Goal: Transaction & Acquisition: Purchase product/service

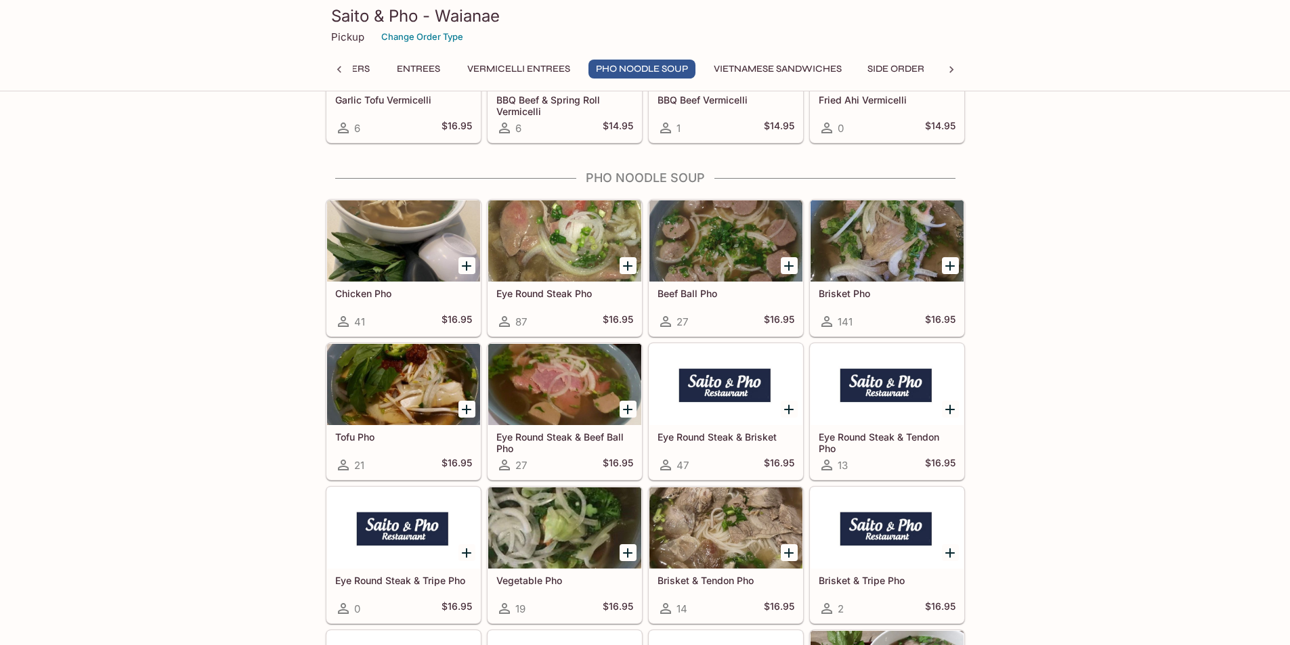
scroll to position [2599, 0]
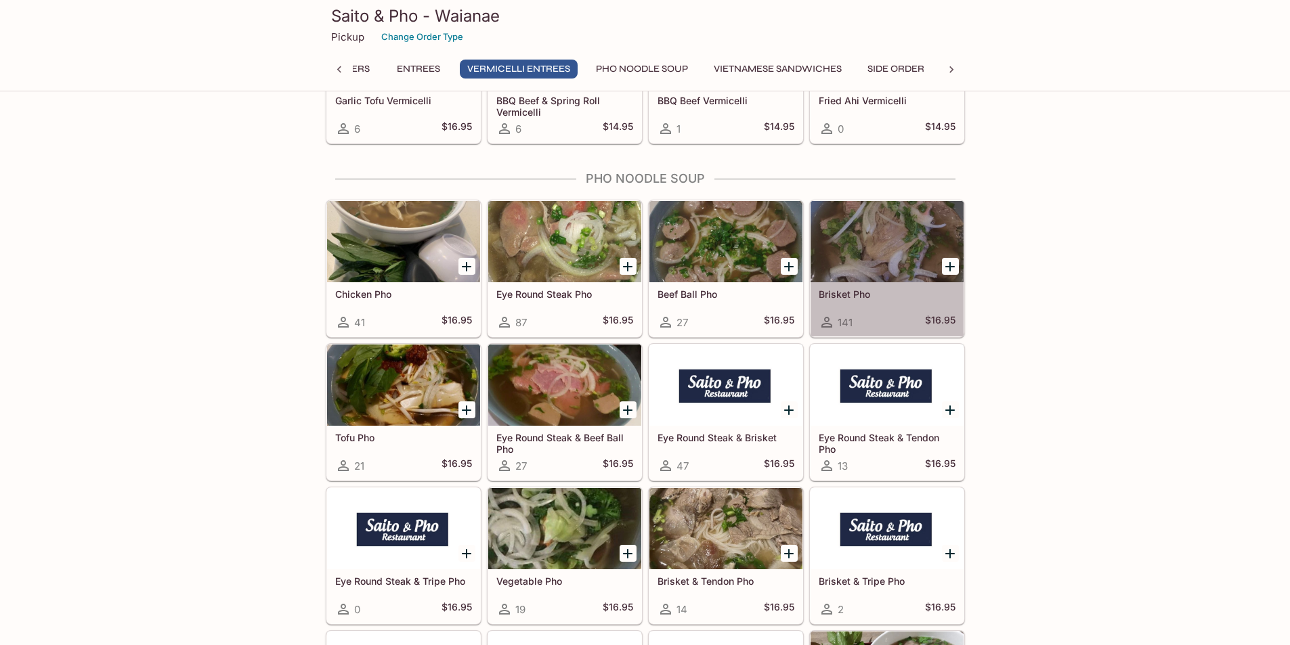
click at [923, 313] on div "Brisket Pho 141 $16.95" at bounding box center [886, 309] width 153 height 54
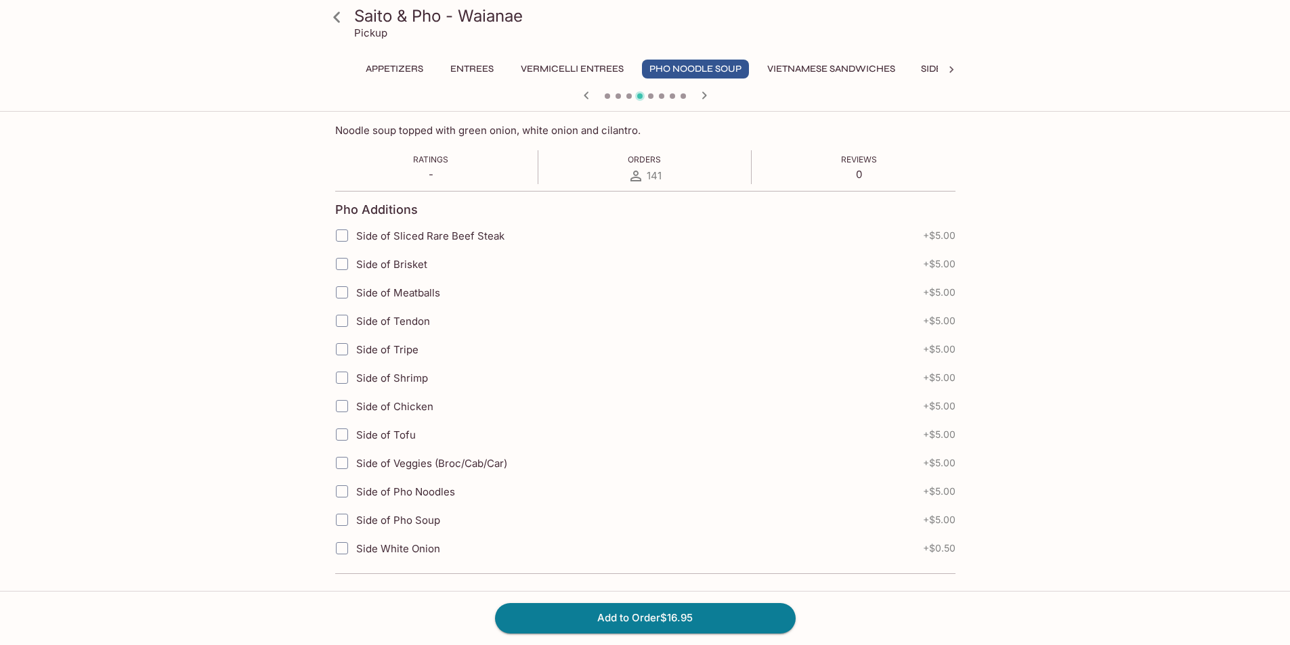
scroll to position [219, 0]
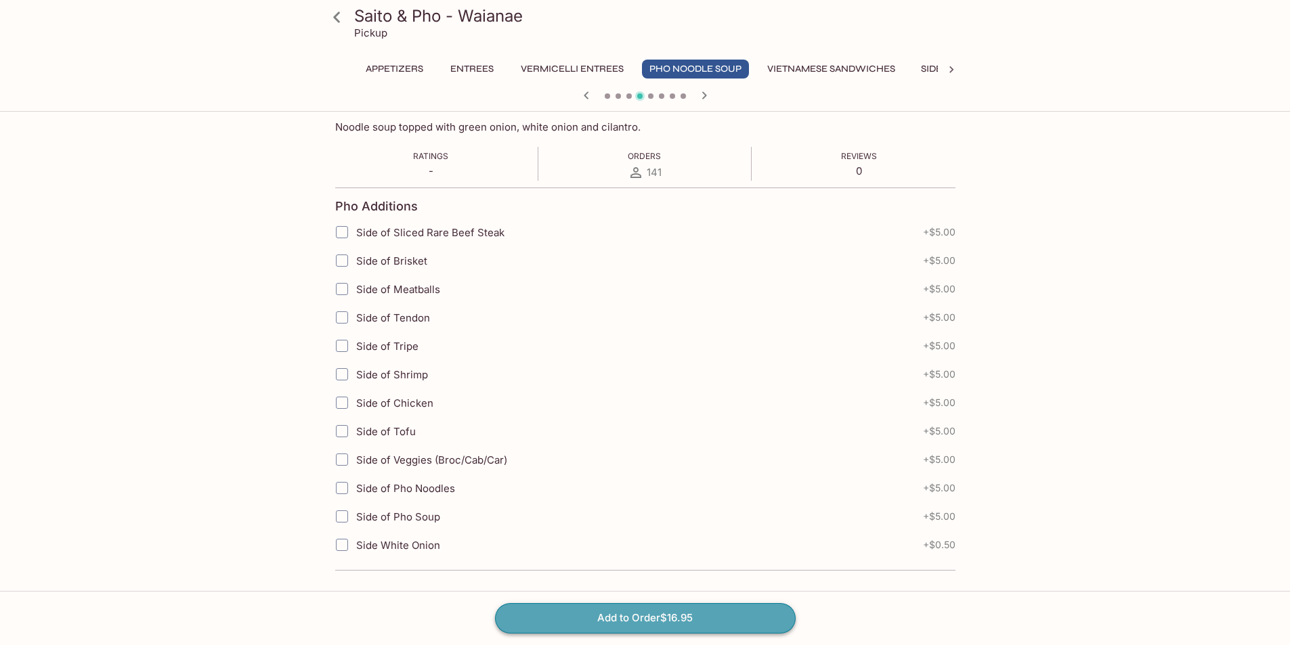
click at [683, 624] on button "Add to Order $16.95" at bounding box center [645, 618] width 301 height 30
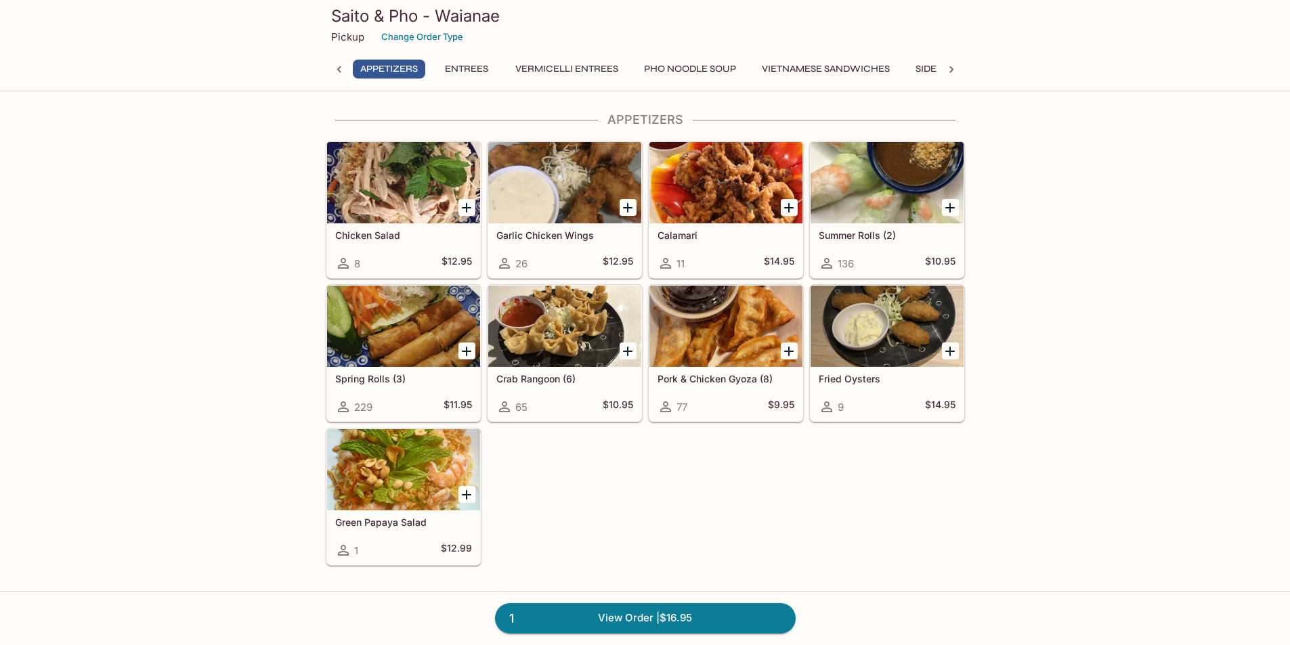
scroll to position [26, 0]
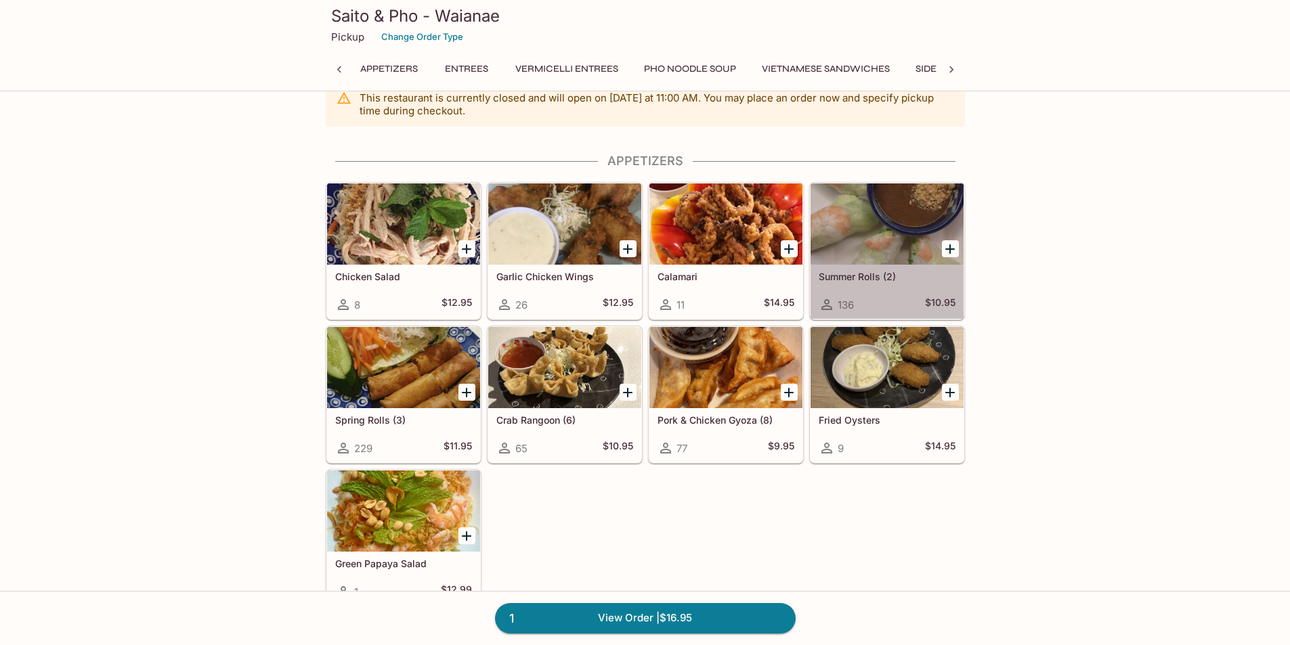
click at [879, 278] on h5 "Summer Rolls (2)" at bounding box center [887, 277] width 137 height 12
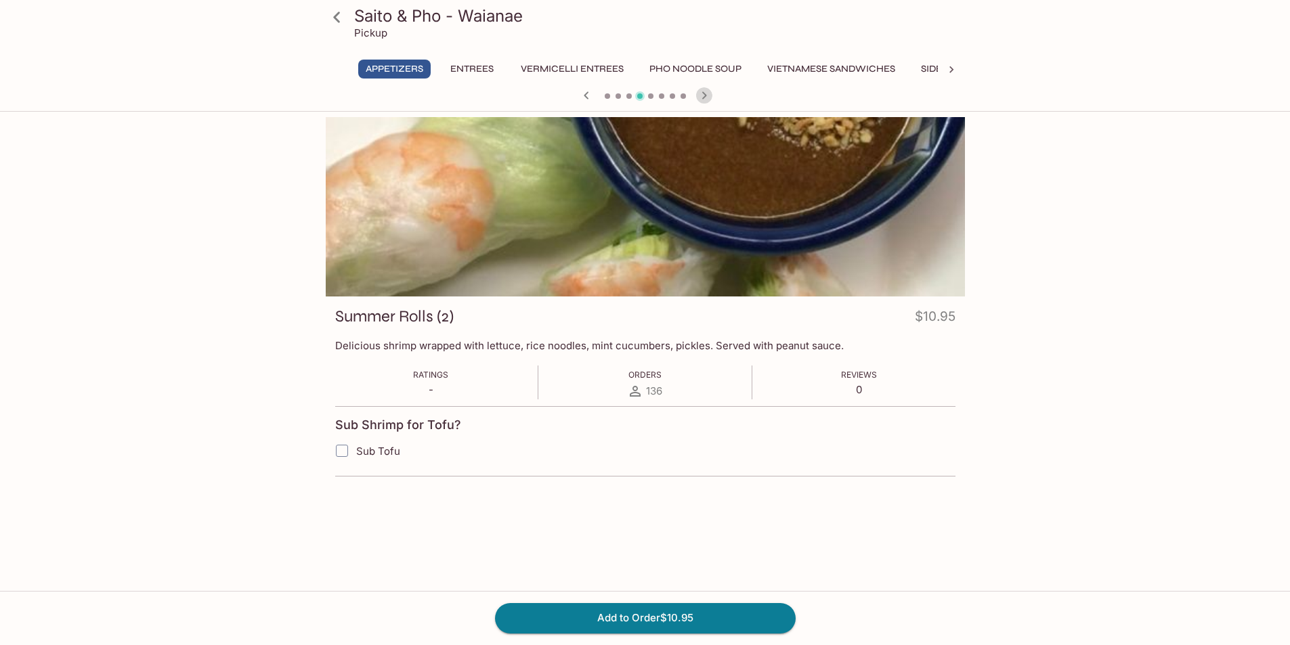
click at [704, 98] on icon "button" at bounding box center [704, 95] width 16 height 16
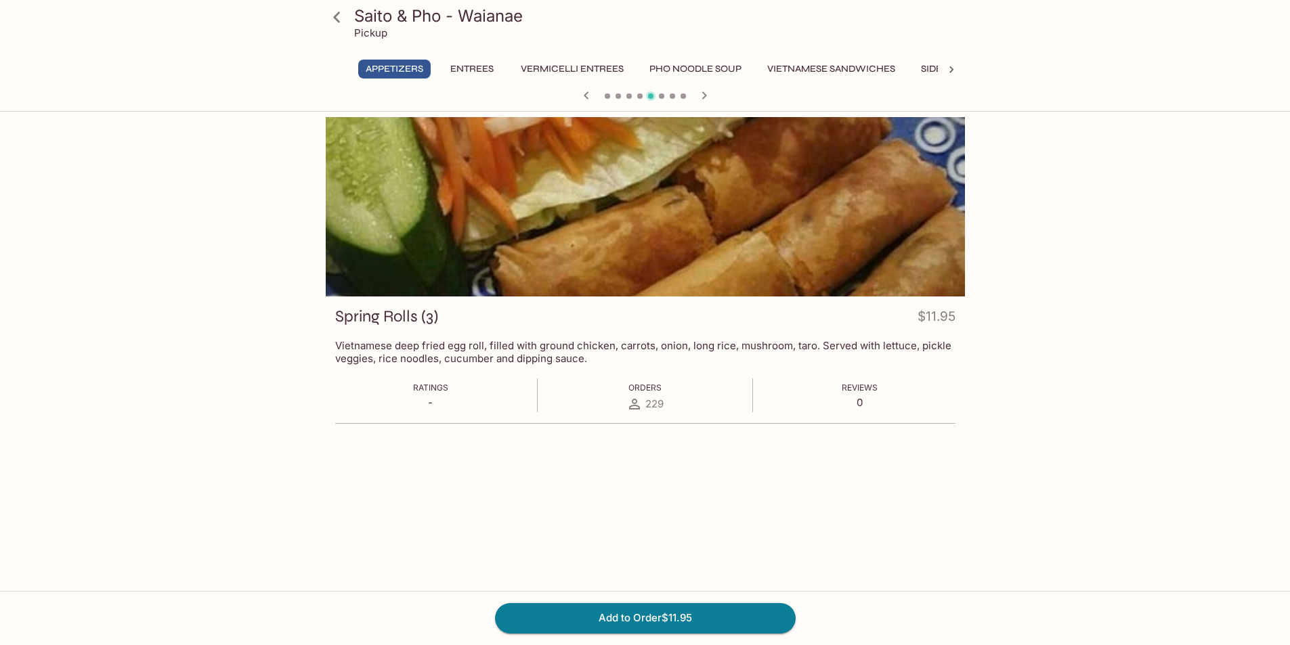
click at [589, 95] on icon "button" at bounding box center [586, 95] width 16 height 16
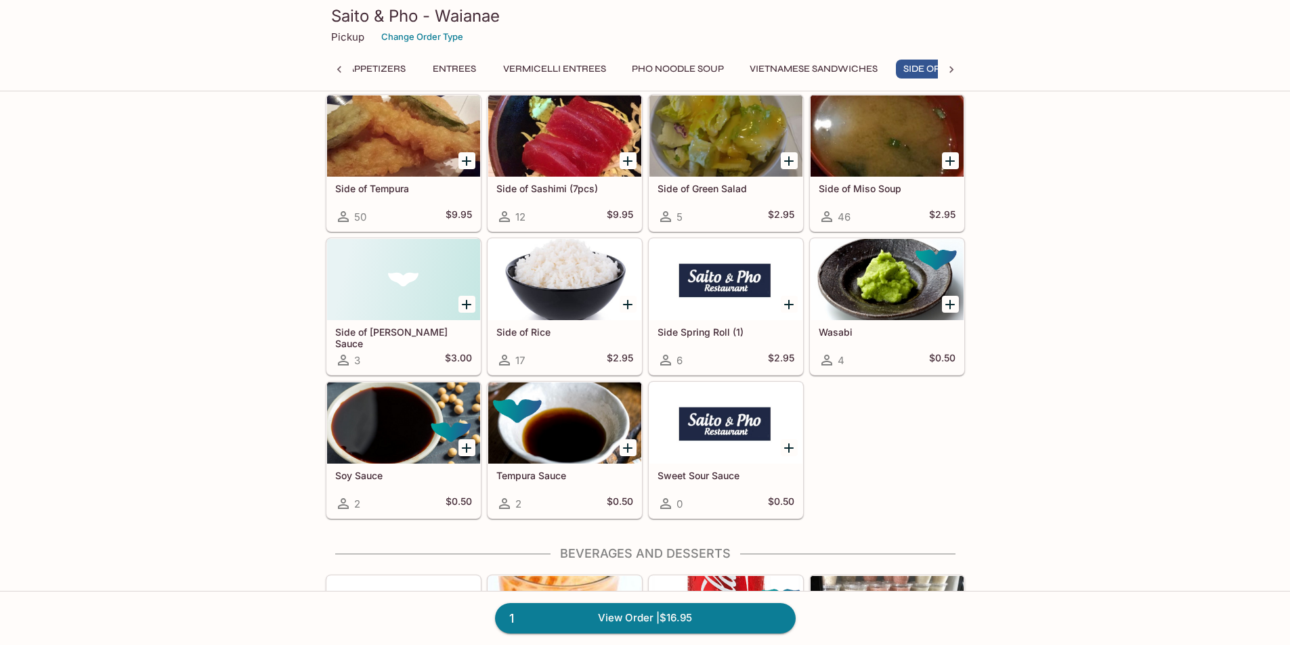
scroll to position [0, 53]
click at [463, 452] on icon "Add Soy Sauce" at bounding box center [466, 448] width 16 height 16
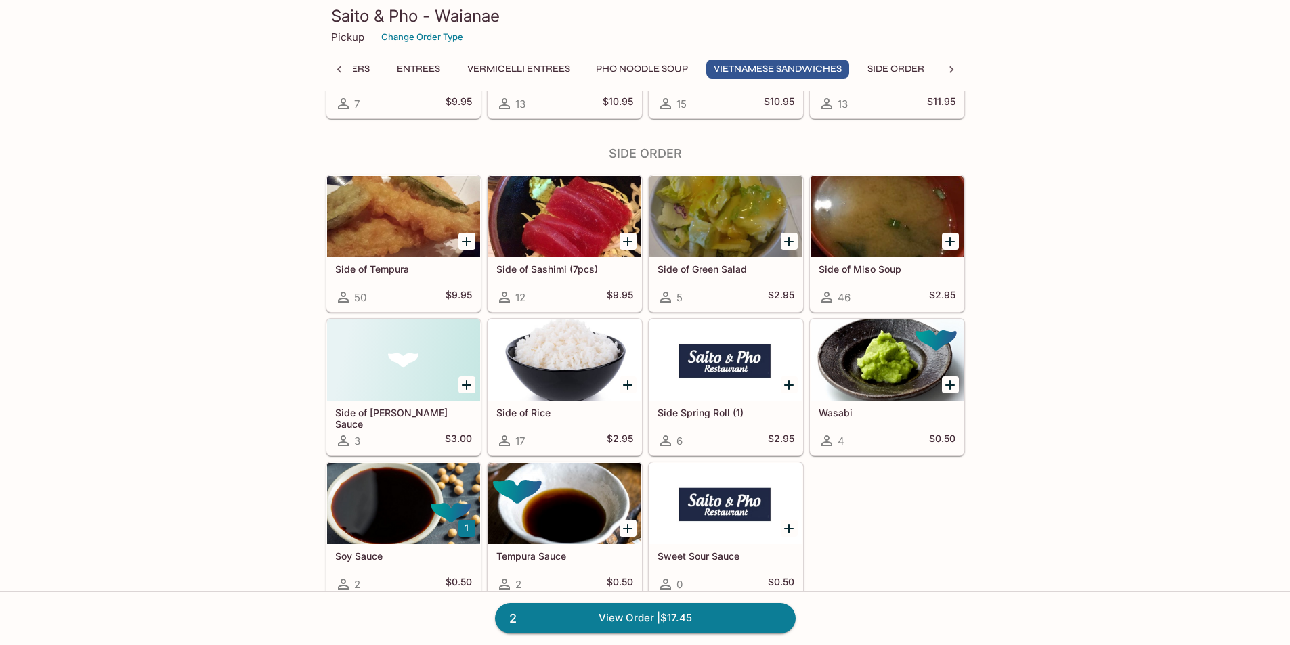
scroll to position [4089, 0]
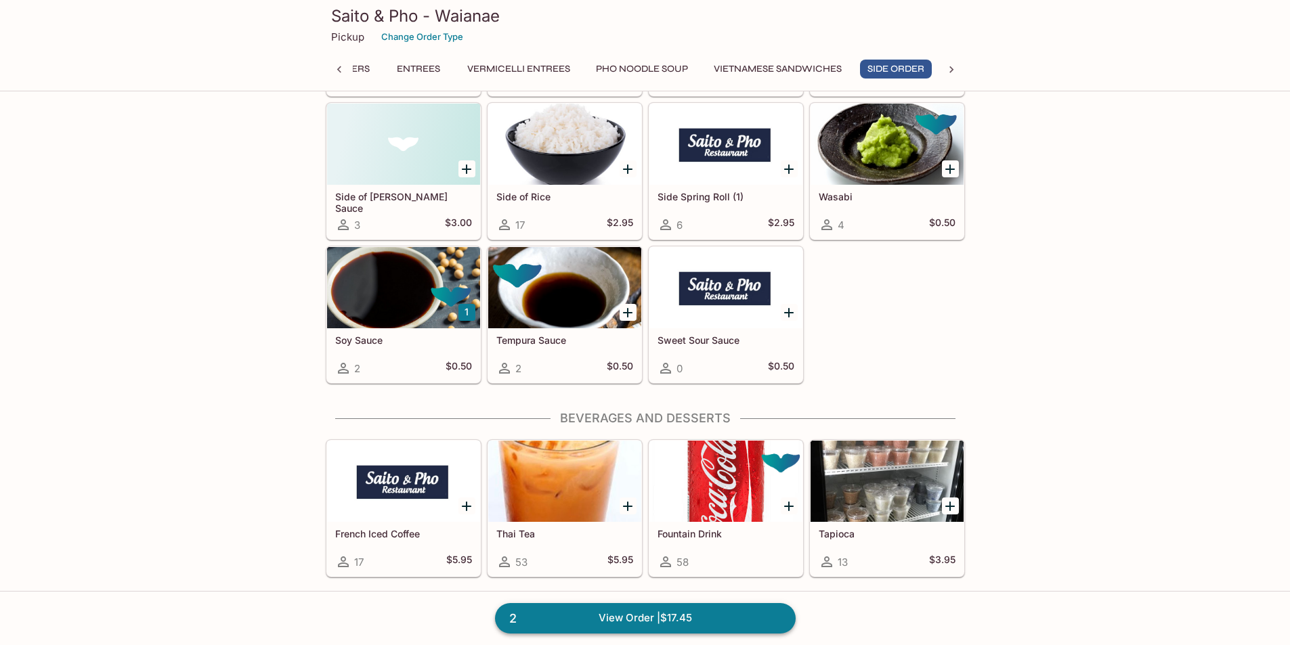
click at [743, 615] on link "2 View Order | $17.45" at bounding box center [645, 618] width 301 height 30
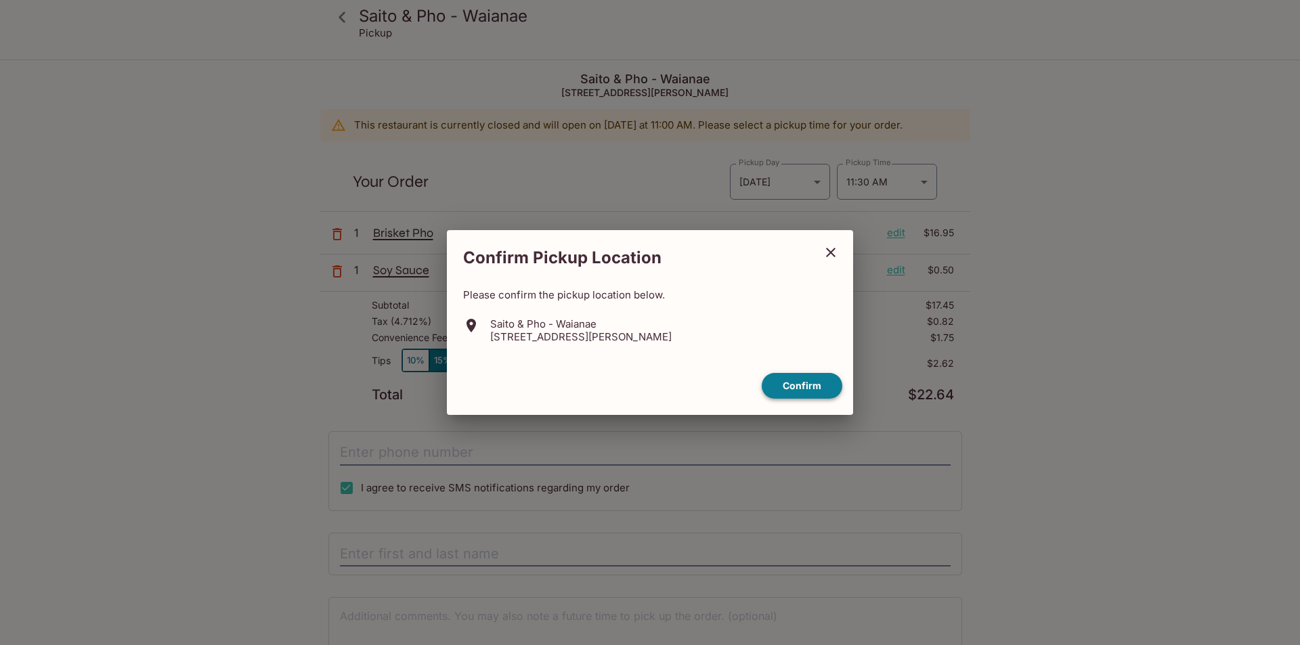
click at [804, 394] on button "Confirm" at bounding box center [802, 386] width 81 height 26
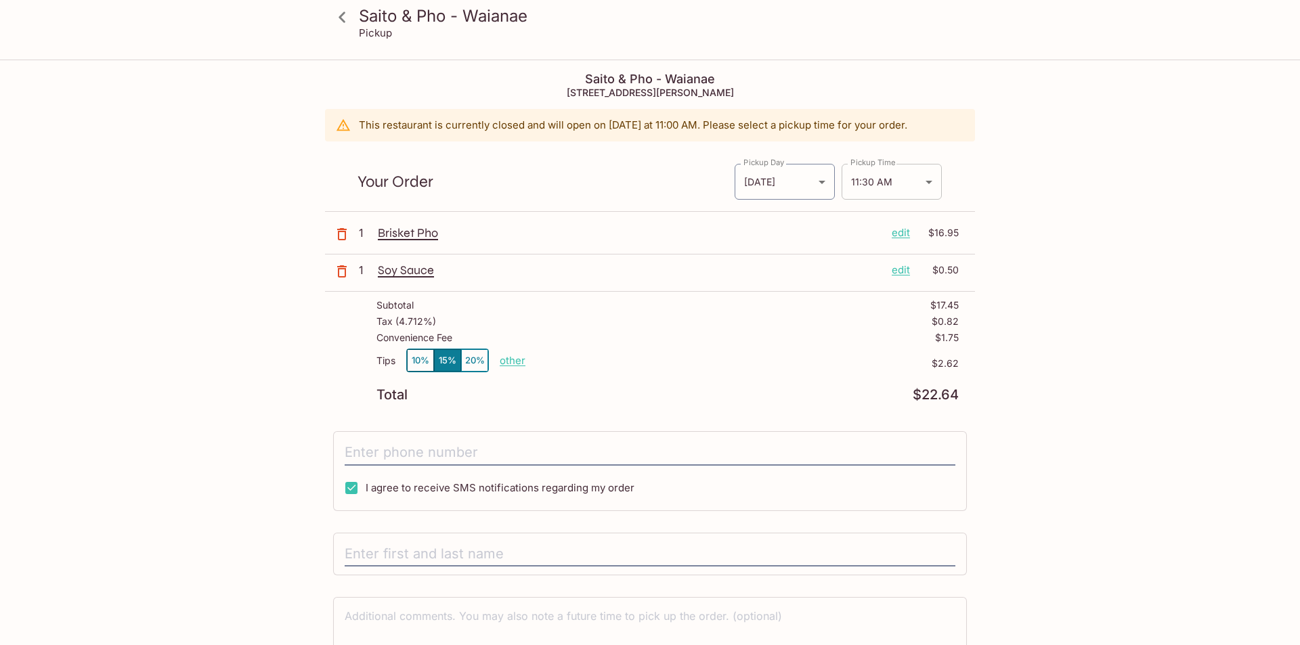
click at [861, 183] on body "Saito & Pho - Waianae Pickup Saito & Pho - [GEOGRAPHIC_DATA] [STREET_ADDRESS][P…" at bounding box center [650, 383] width 1300 height 645
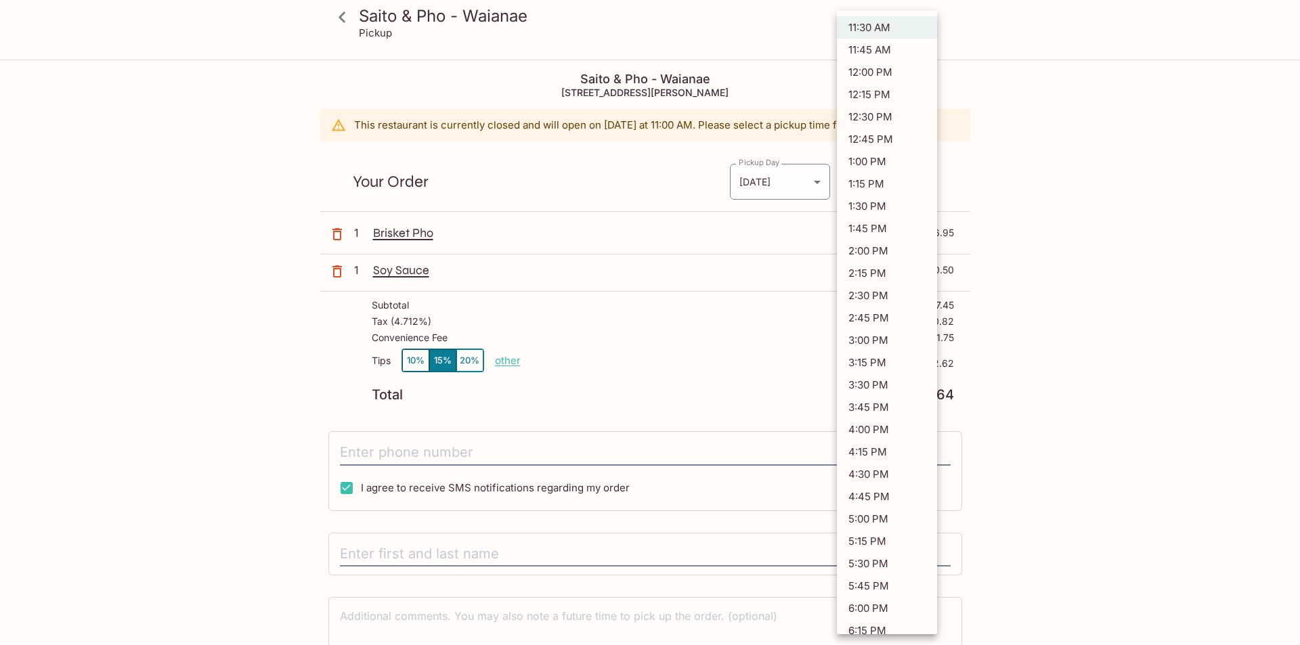
click at [1076, 111] on div at bounding box center [650, 322] width 1300 height 645
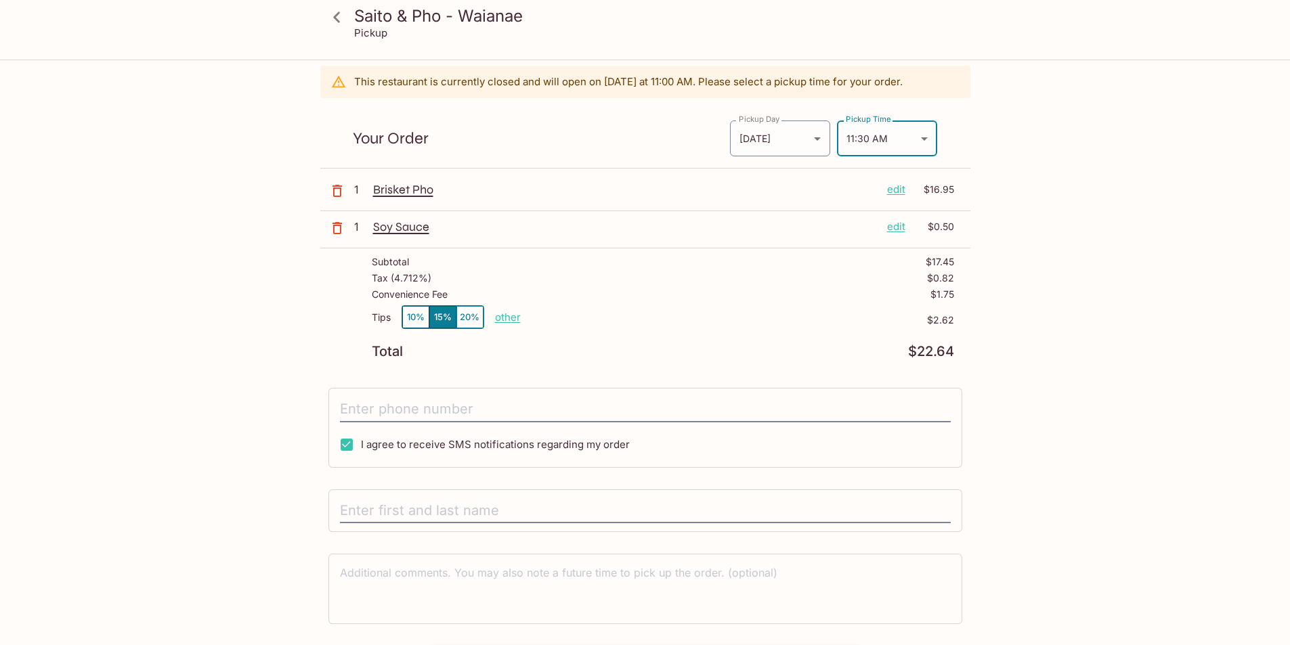
scroll to position [68, 0]
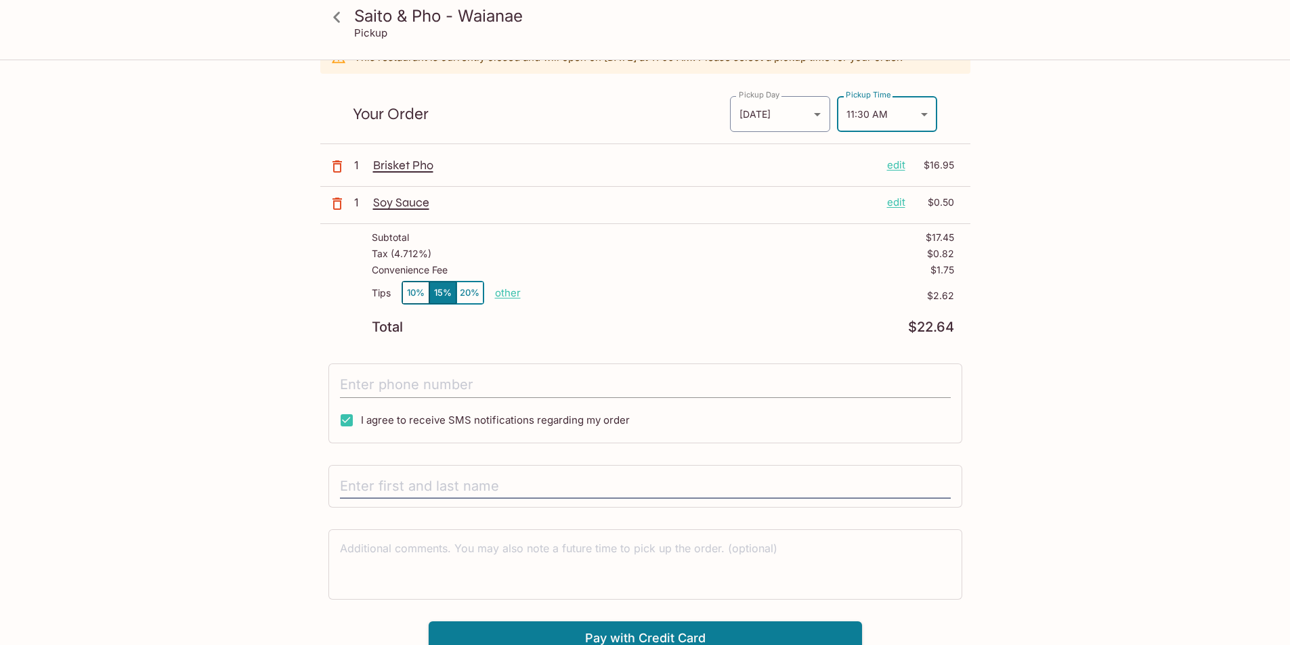
click at [441, 386] on input "tel" at bounding box center [645, 385] width 611 height 26
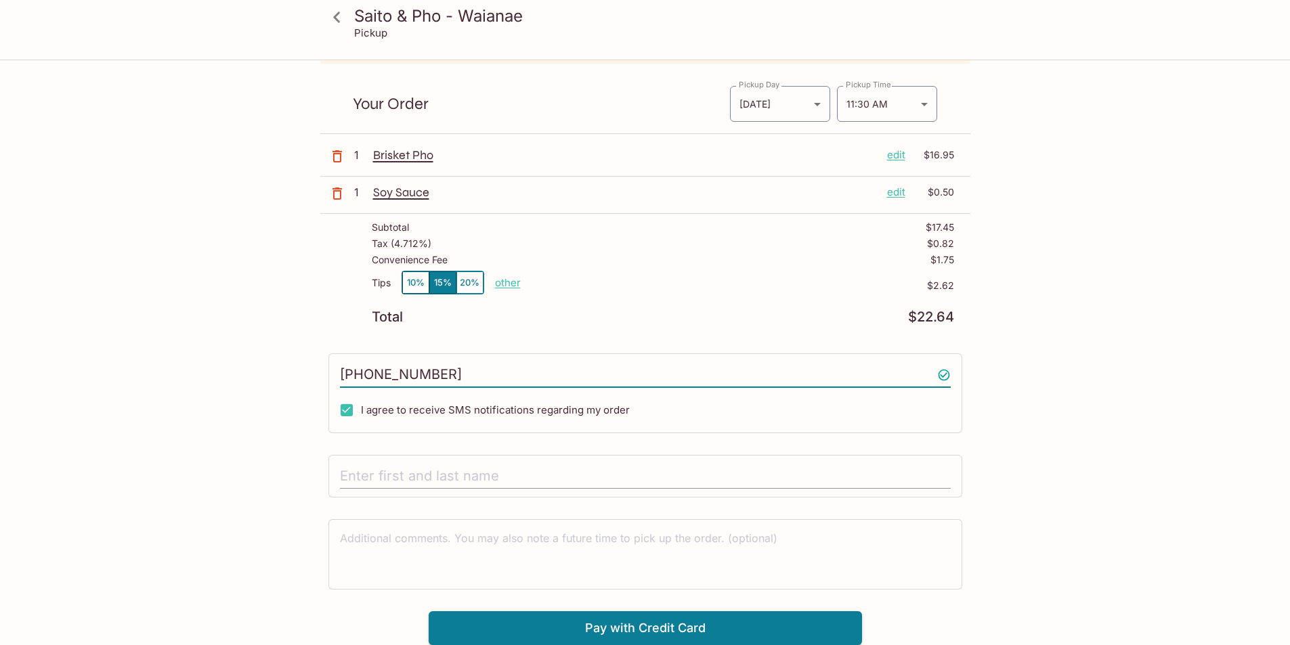
type input "[PHONE_NUMBER]"
click at [420, 474] on input "text" at bounding box center [645, 477] width 611 height 26
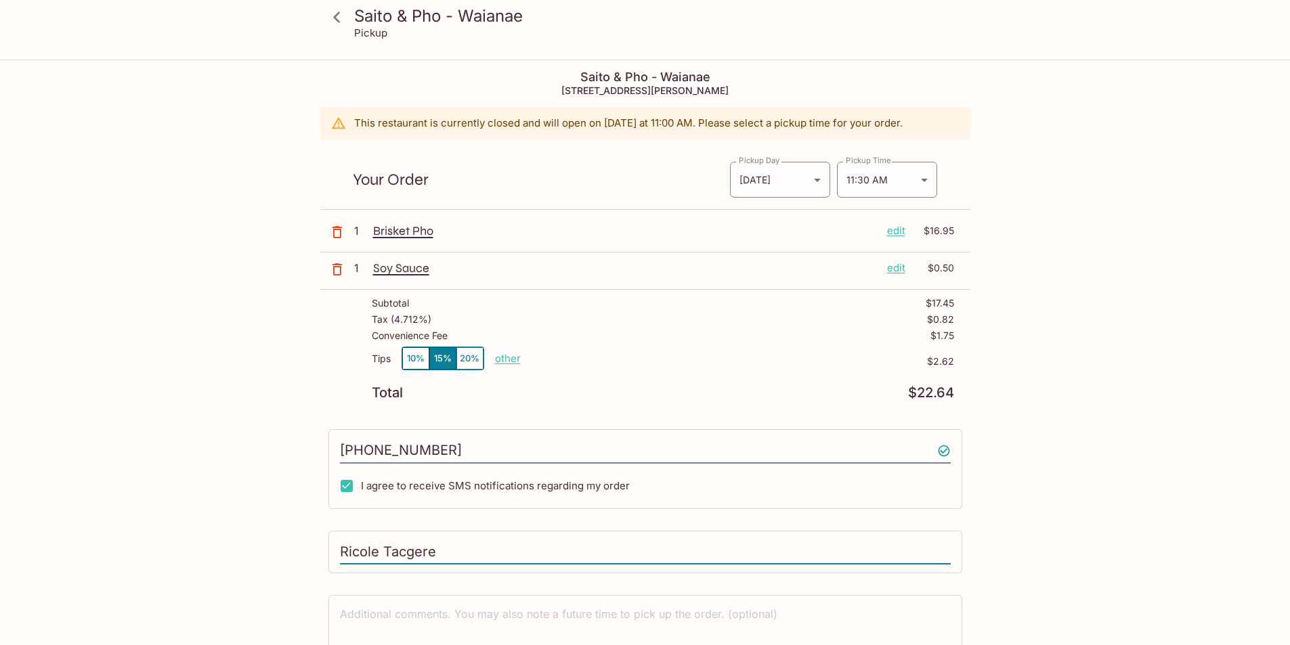
scroll to position [0, 0]
type input "Ricole Tacgere"
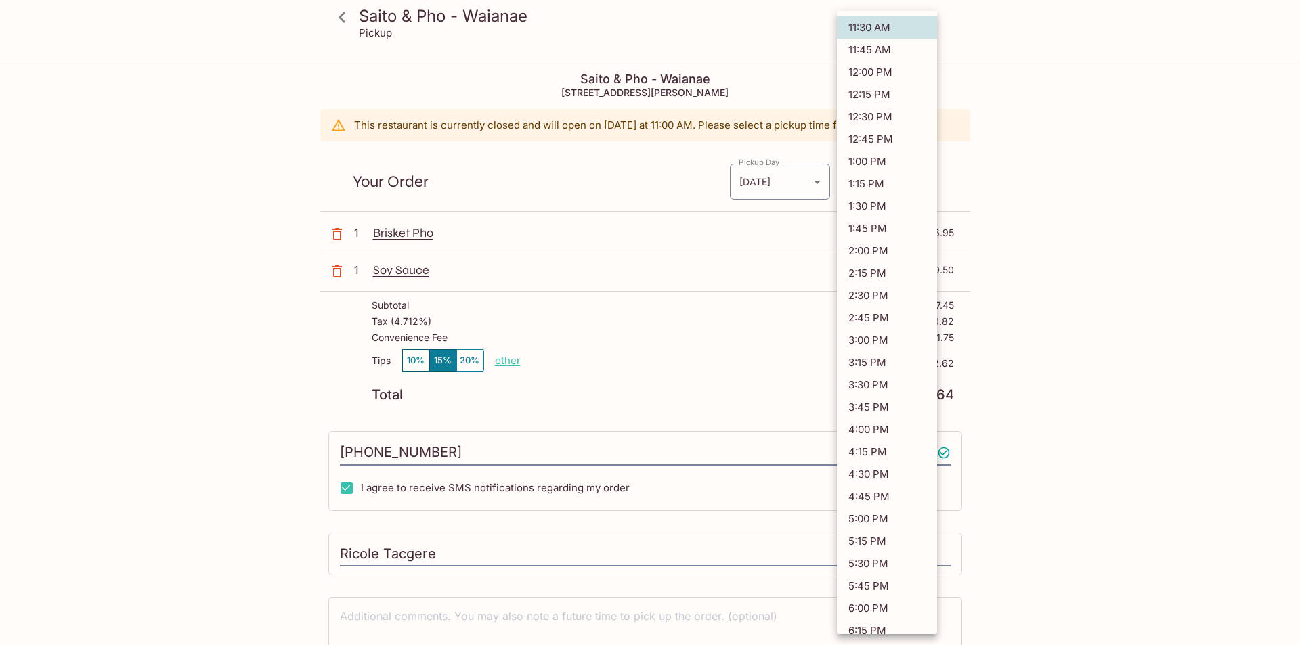
click at [876, 181] on body "Saito & Pho - Waianae Pickup Saito & Pho - [GEOGRAPHIC_DATA] [STREET_ADDRESS][P…" at bounding box center [650, 383] width 1300 height 645
click at [1046, 129] on div at bounding box center [650, 322] width 1300 height 645
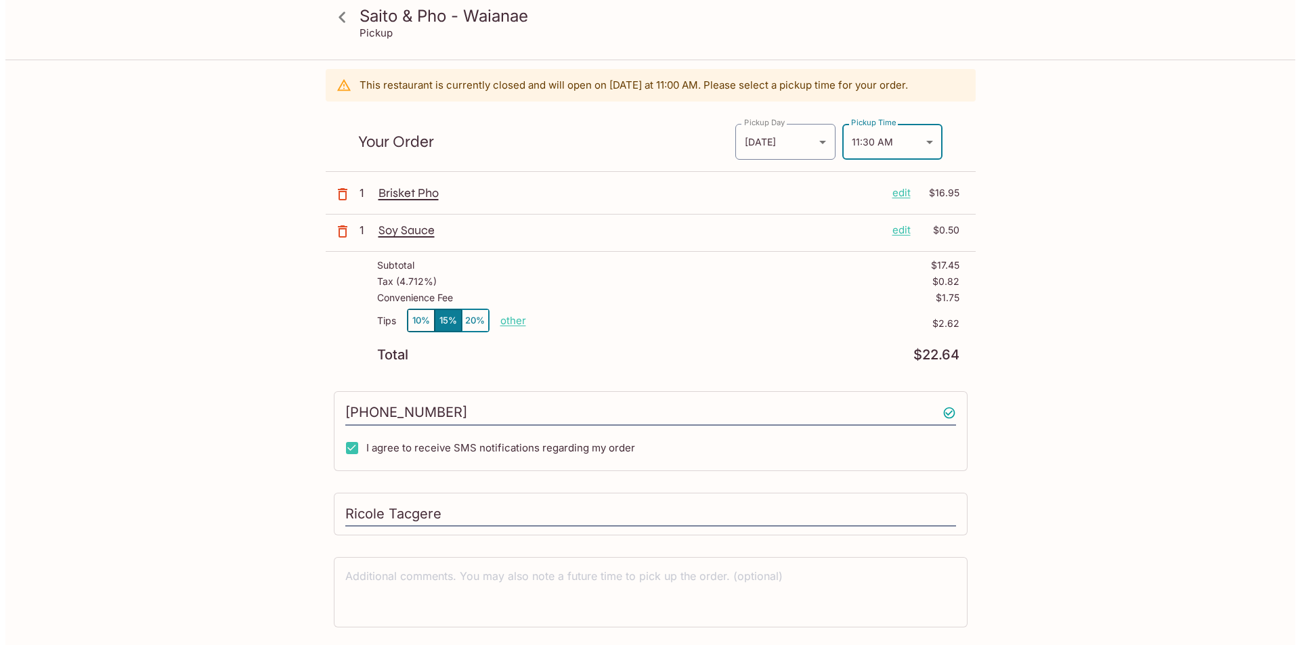
scroll to position [78, 0]
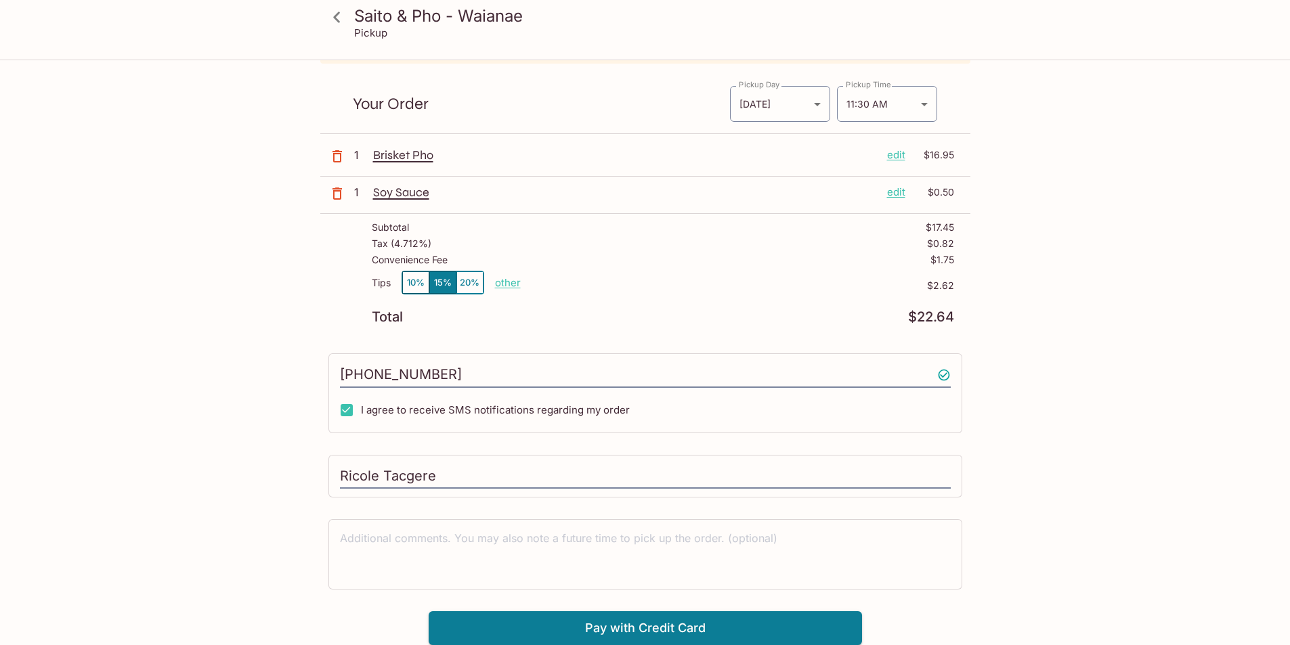
click at [498, 287] on p "other" at bounding box center [508, 282] width 26 height 13
click at [507, 284] on p "other" at bounding box center [508, 282] width 26 height 13
click at [580, 254] on div "Tax ( 4.712% ) $0.82" at bounding box center [663, 246] width 582 height 16
click at [412, 277] on button "10%" at bounding box center [415, 282] width 27 height 22
click at [565, 530] on div "x" at bounding box center [645, 554] width 611 height 53
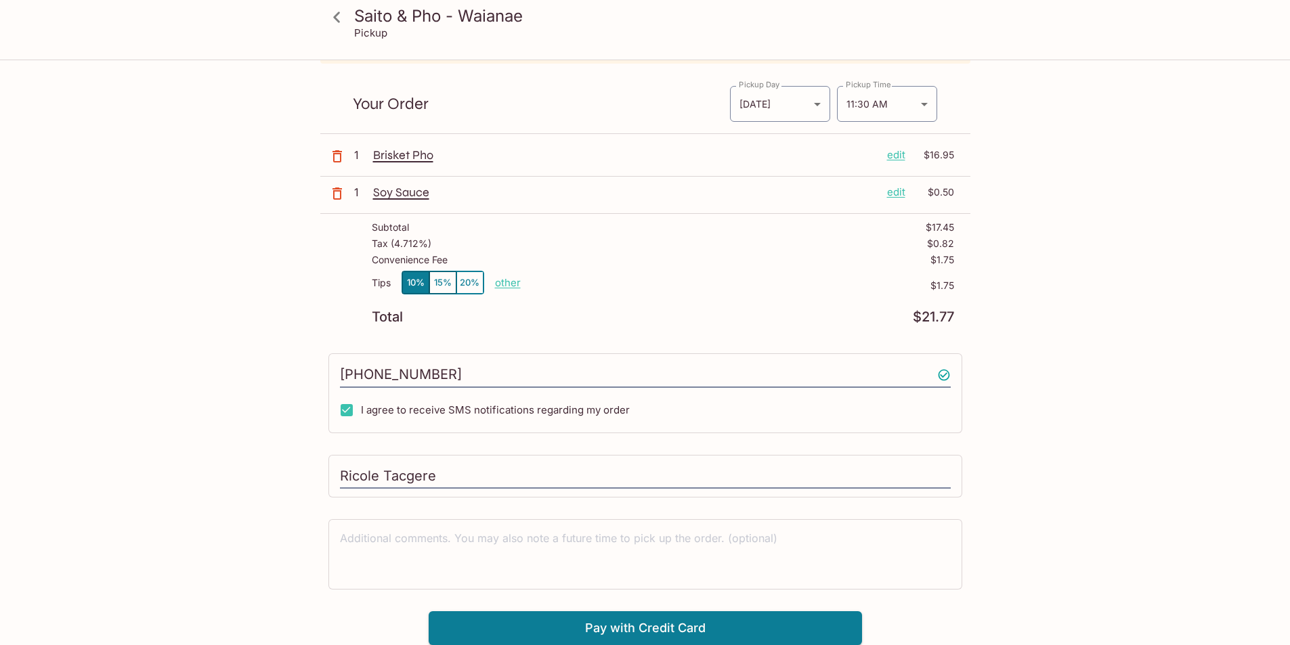
click at [536, 460] on div "Ricole Tacgere" at bounding box center [645, 476] width 634 height 43
click at [334, 201] on icon "button" at bounding box center [337, 194] width 16 height 16
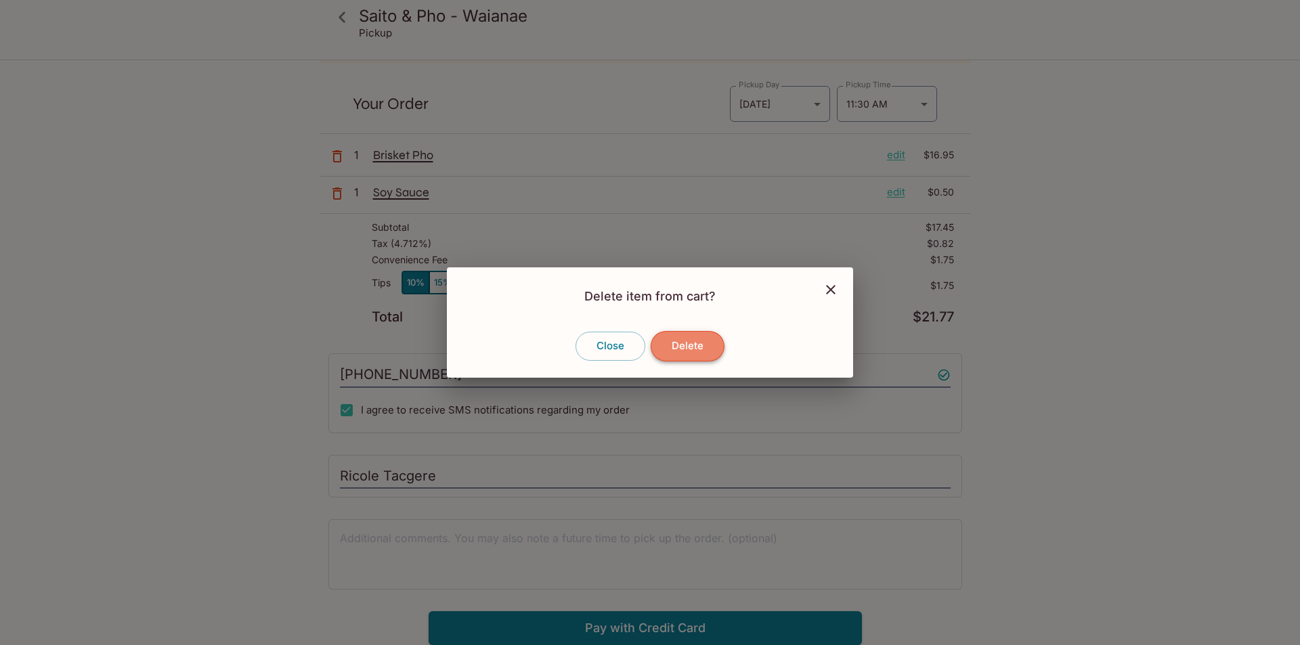
click at [705, 357] on button "Delete" at bounding box center [688, 346] width 74 height 30
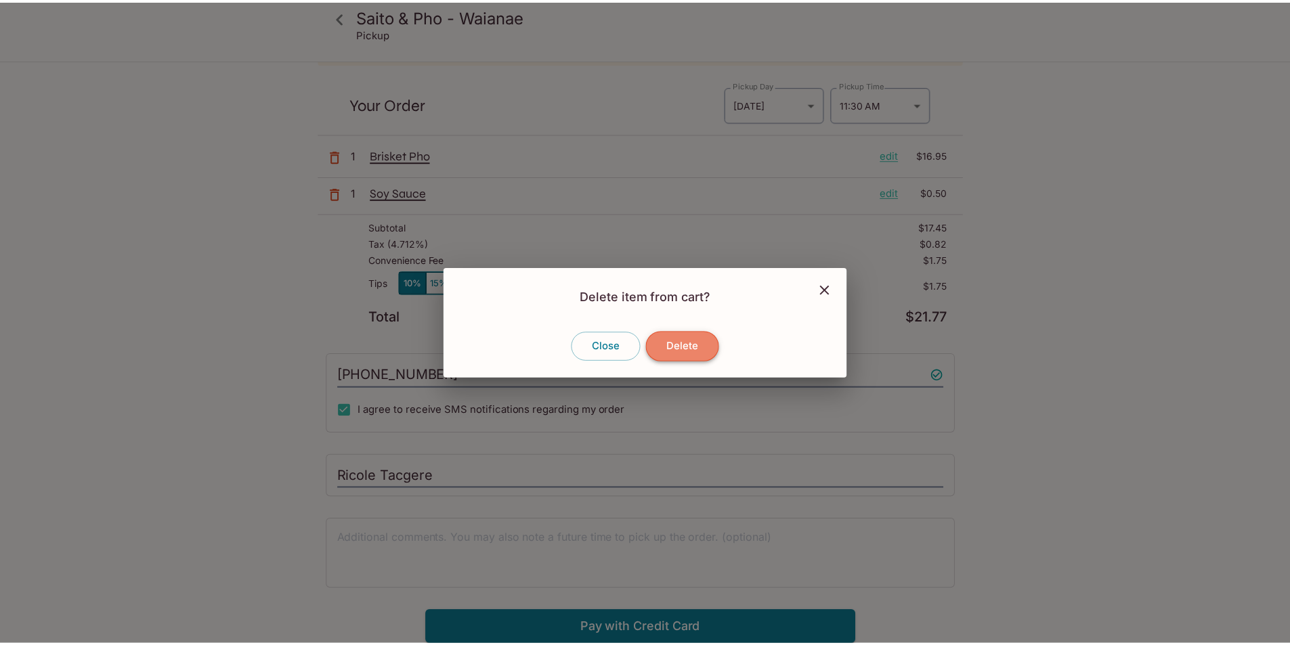
scroll to position [61, 0]
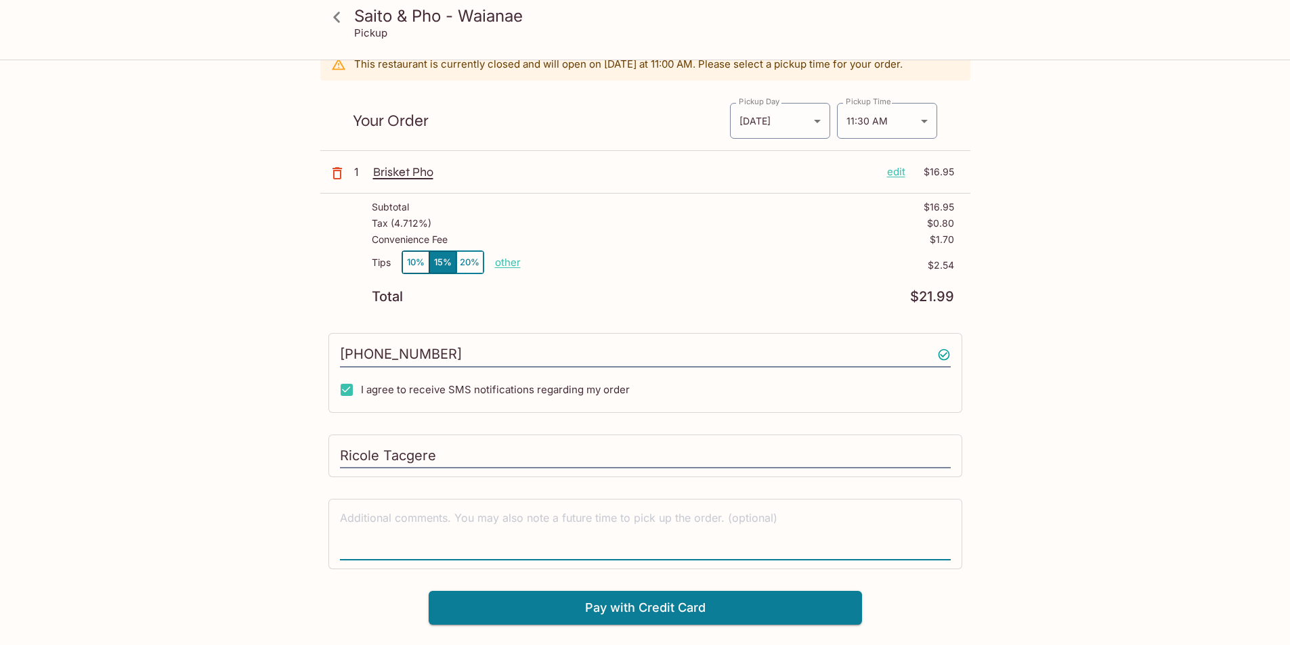
click at [573, 516] on textarea at bounding box center [645, 534] width 611 height 47
click at [638, 622] on button "Pay with Credit Card" at bounding box center [645, 608] width 433 height 34
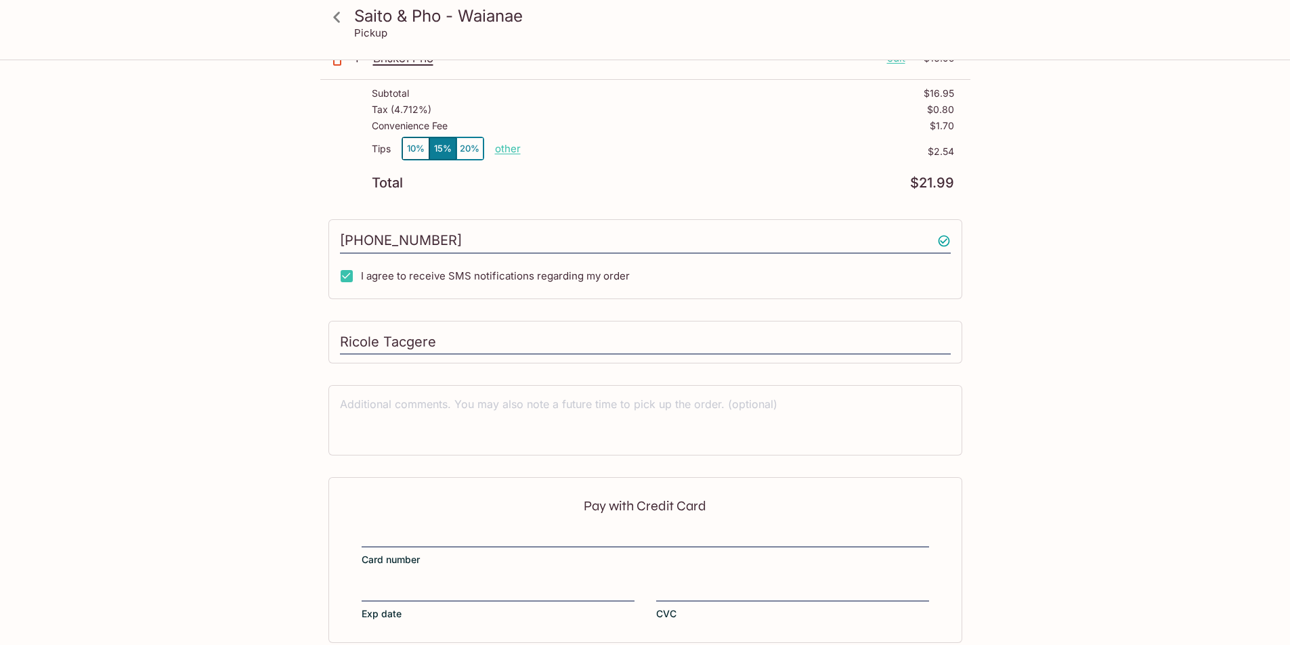
scroll to position [108, 0]
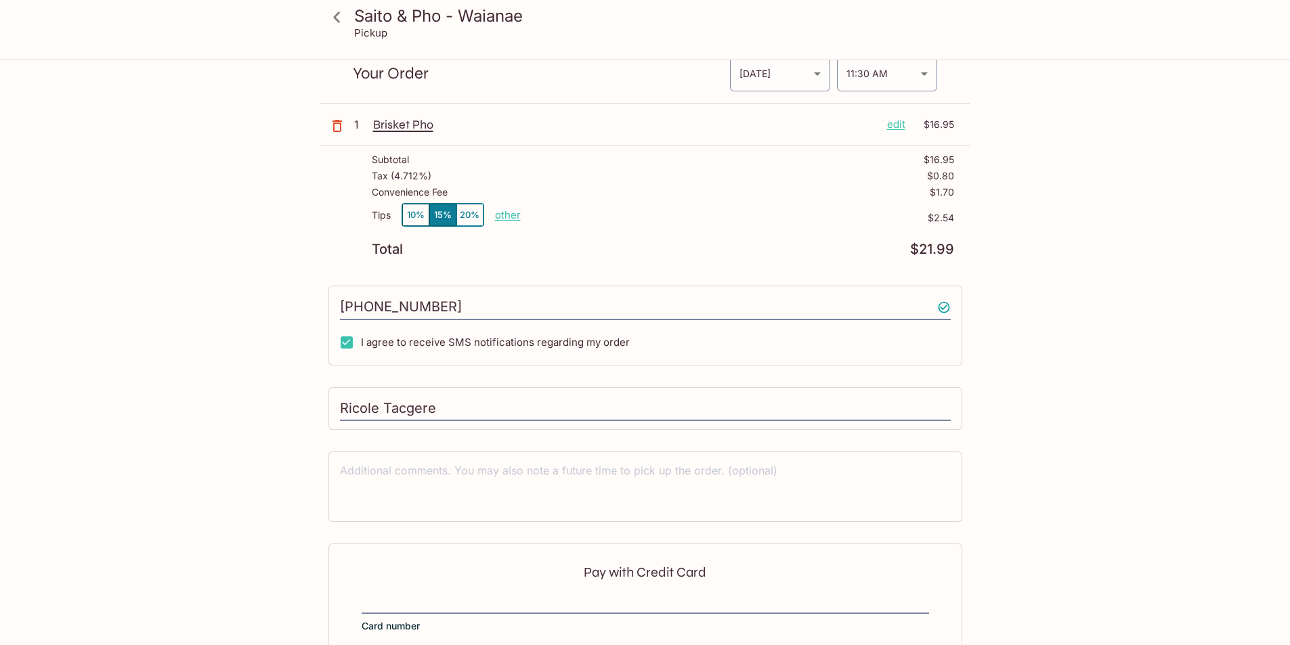
click at [411, 210] on button "10%" at bounding box center [415, 215] width 27 height 22
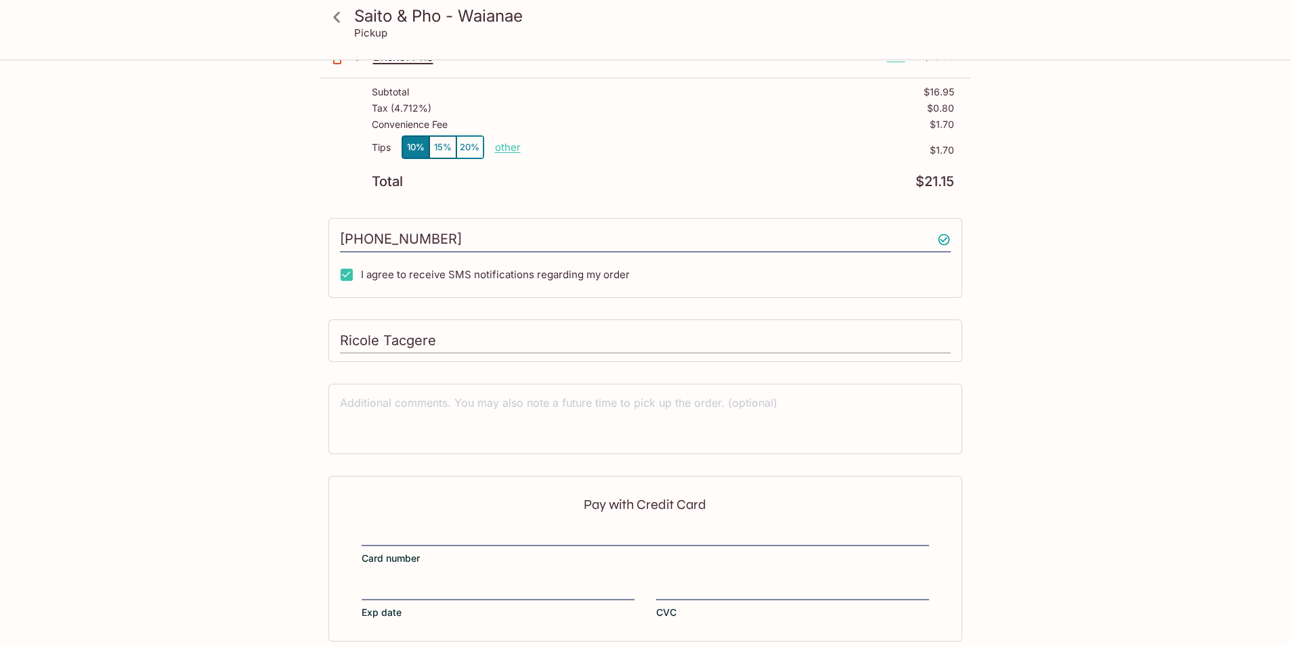
scroll to position [244, 0]
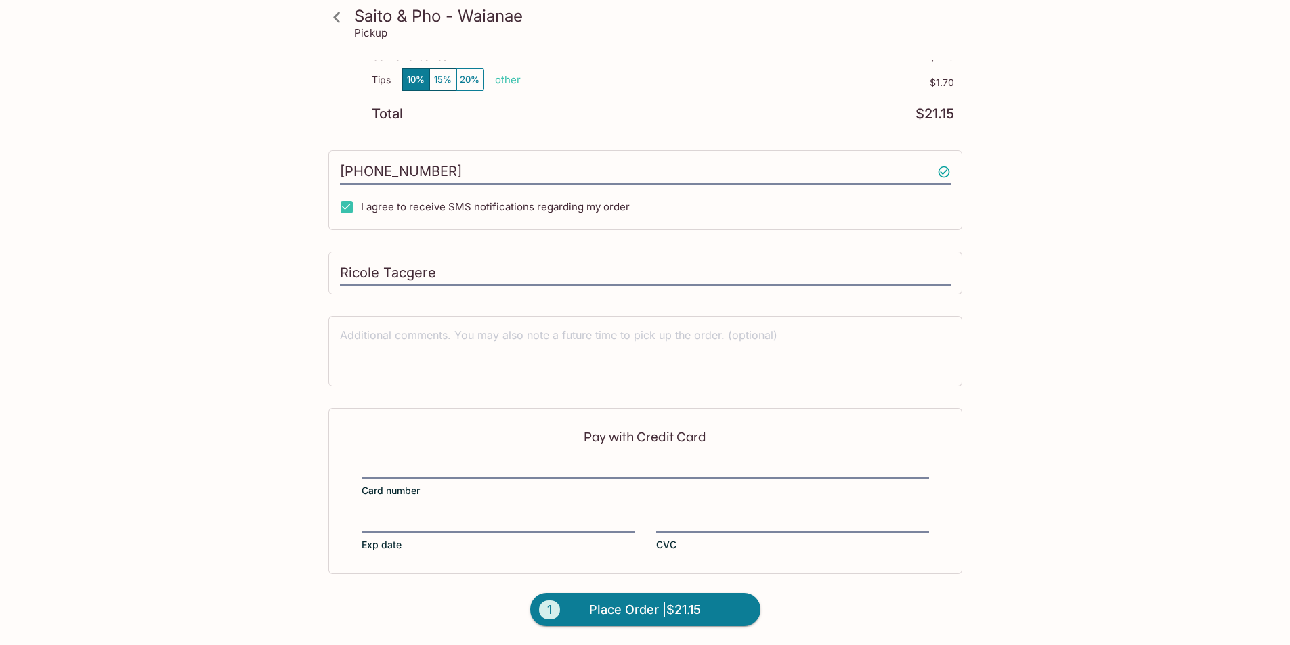
click at [510, 476] on div at bounding box center [645, 469] width 567 height 19
click at [510, 461] on input "Card number" at bounding box center [645, 460] width 567 height 1
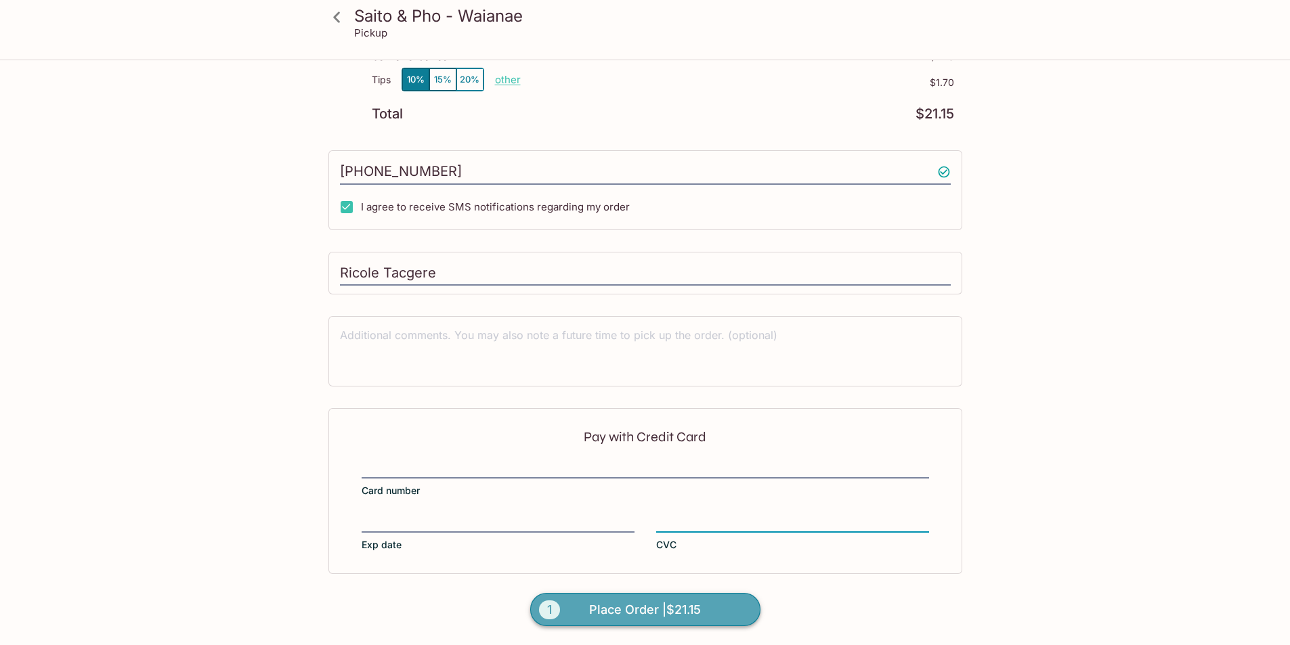
click at [670, 612] on span "Place Order | $21.15" at bounding box center [645, 610] width 112 height 22
